Goal: Information Seeking & Learning: Learn about a topic

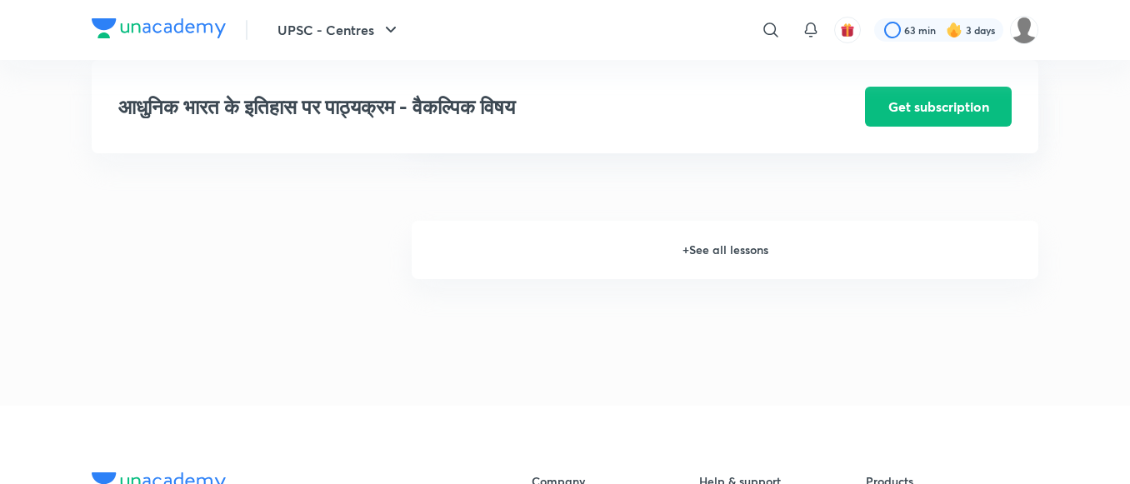
scroll to position [2253, 0]
click at [678, 293] on h6 "+ See all lessons" at bounding box center [725, 290] width 627 height 58
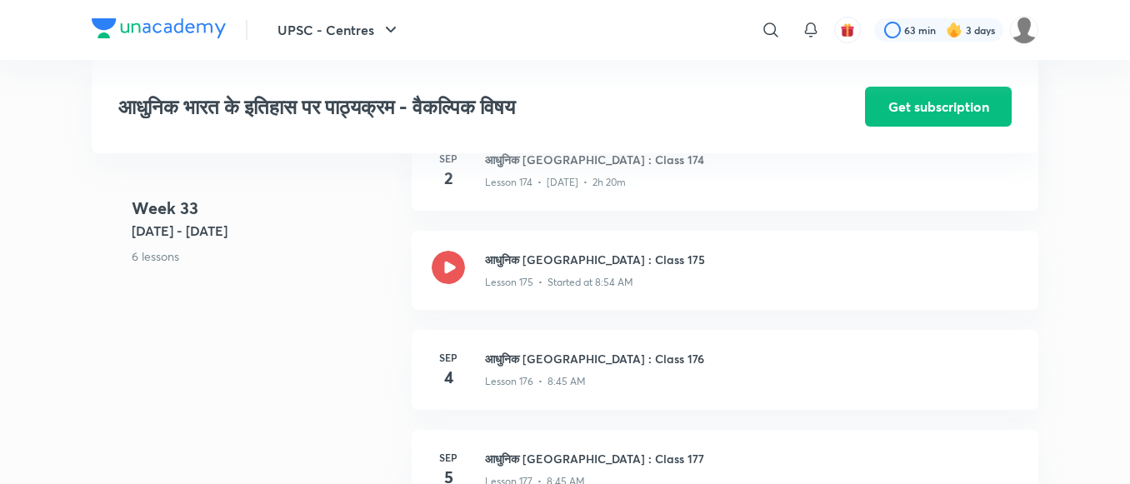
scroll to position [20826, 0]
click at [561, 262] on h3 "आधुनिक [GEOGRAPHIC_DATA] : Class 175" at bounding box center [751, 262] width 533 height 18
